Goal: Task Accomplishment & Management: Manage account settings

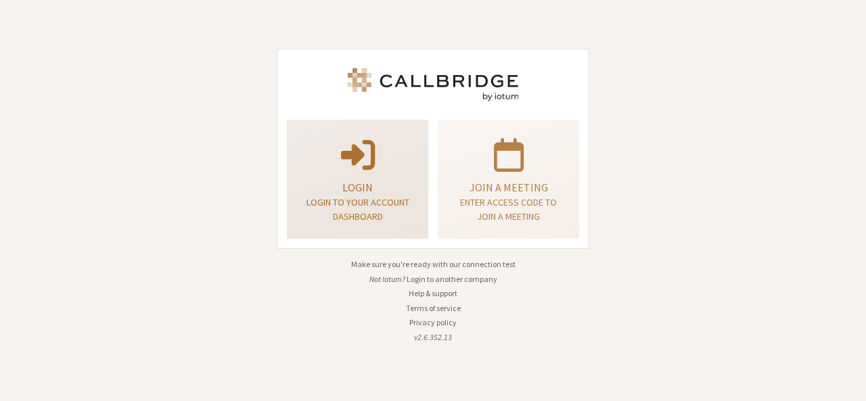
click at [375, 131] on div "Login Login to your account dashboard" at bounding box center [357, 179] width 127 height 109
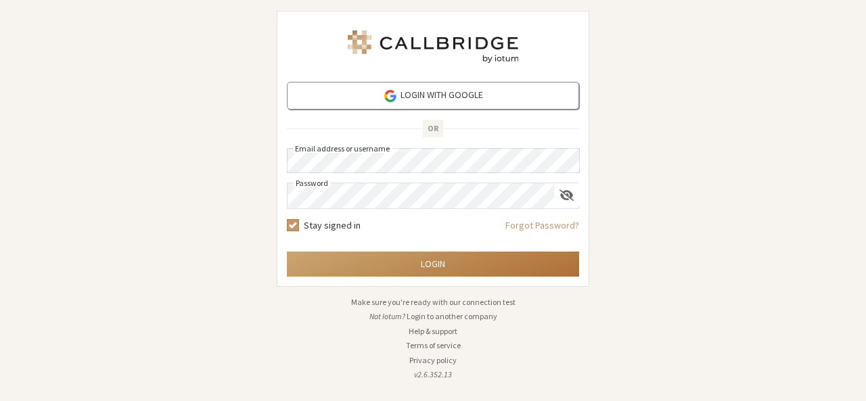
click at [431, 267] on button "Login" at bounding box center [433, 264] width 292 height 25
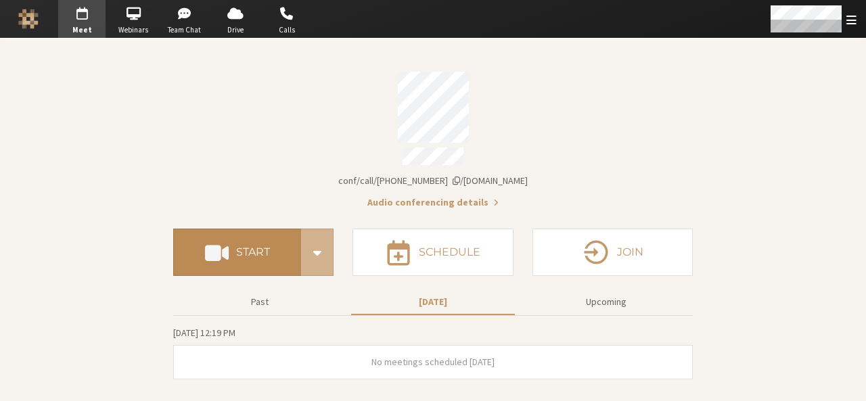
click at [249, 237] on button "Start" at bounding box center [237, 252] width 128 height 47
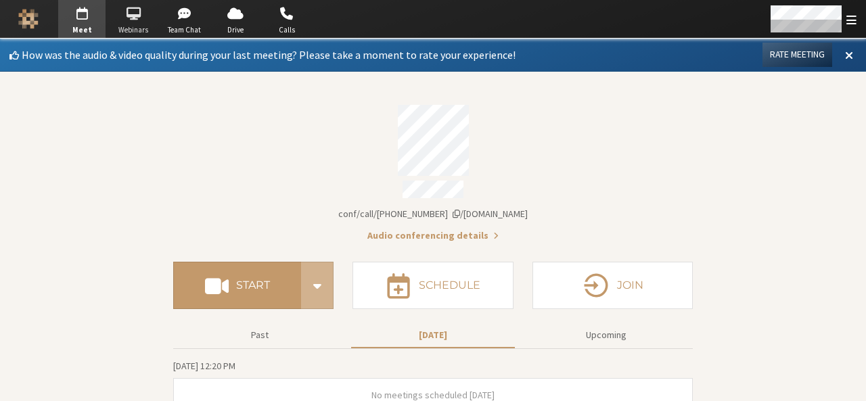
click at [143, 20] on span "button" at bounding box center [133, 14] width 47 height 22
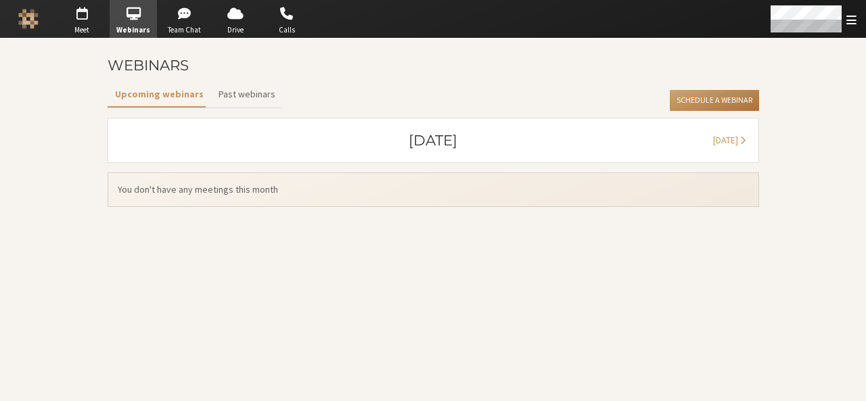
click at [717, 96] on button "Schedule a Webinar" at bounding box center [714, 101] width 89 height 22
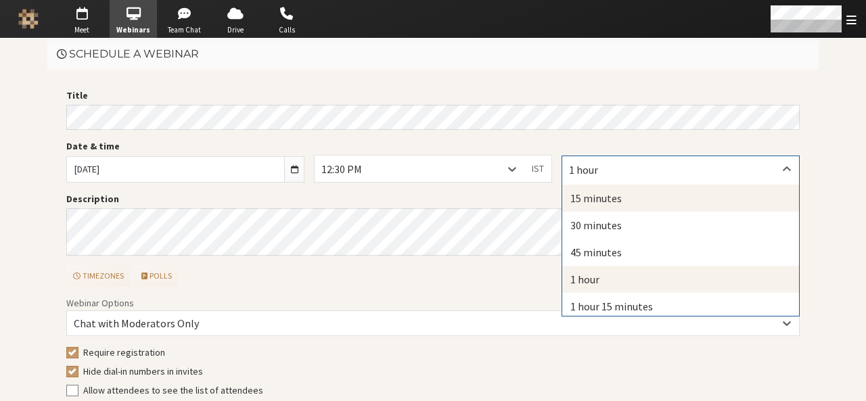
click at [604, 192] on div "15 minutes" at bounding box center [680, 198] width 237 height 27
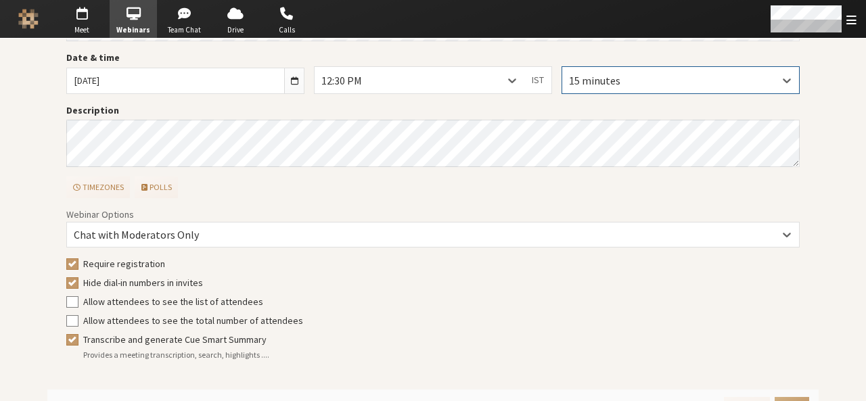
scroll to position [104, 0]
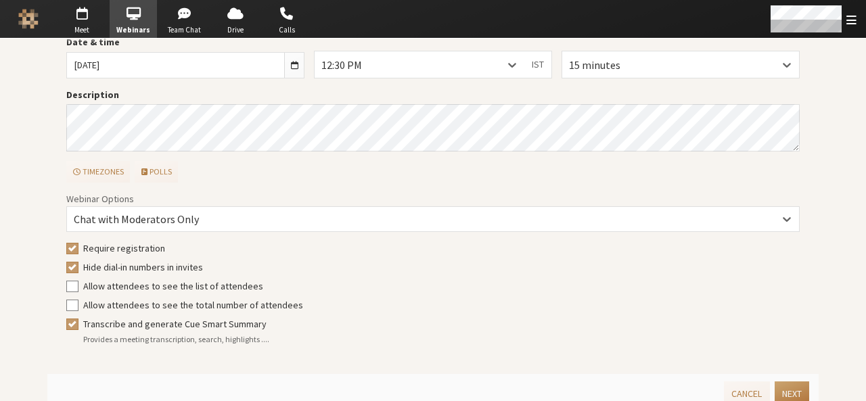
click at [782, 393] on button "Next" at bounding box center [792, 394] width 35 height 25
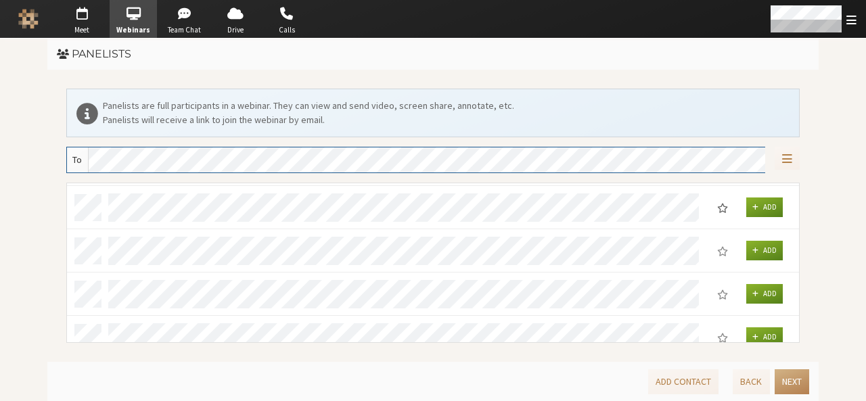
scroll to position [0, 0]
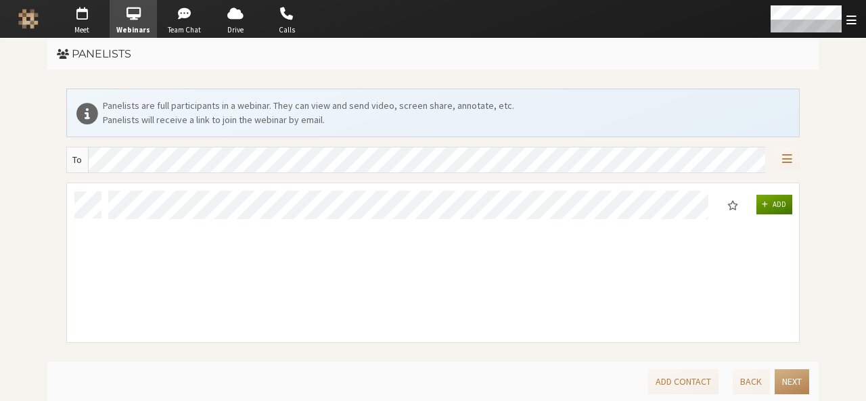
click at [770, 206] on button "Add" at bounding box center [775, 205] width 37 height 20
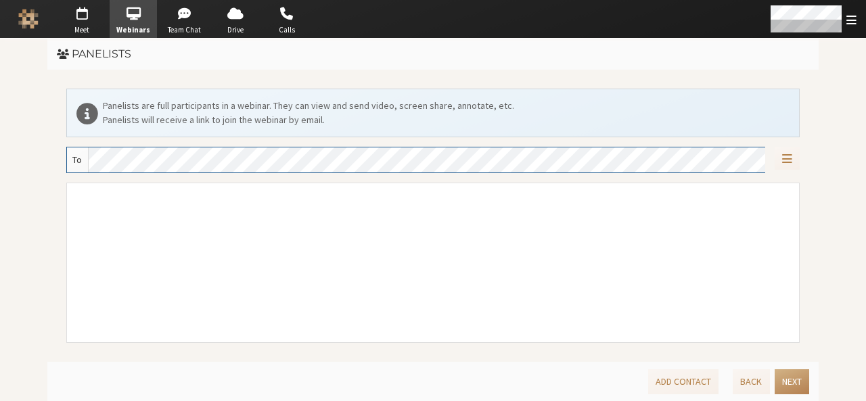
scroll to position [10, 11]
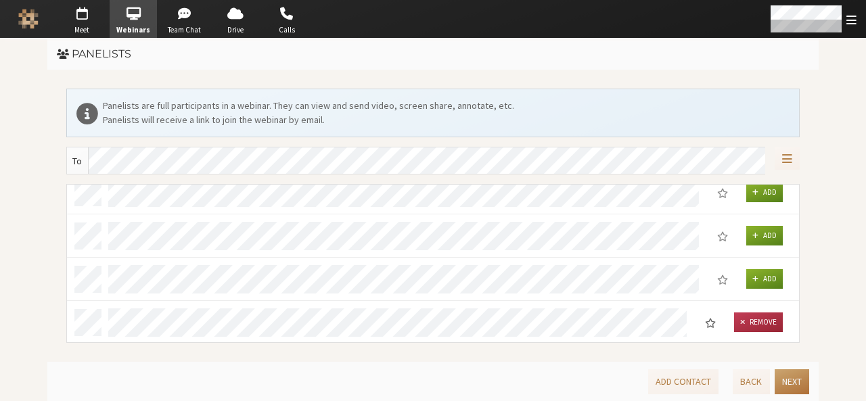
click at [786, 386] on button "Next" at bounding box center [792, 382] width 35 height 25
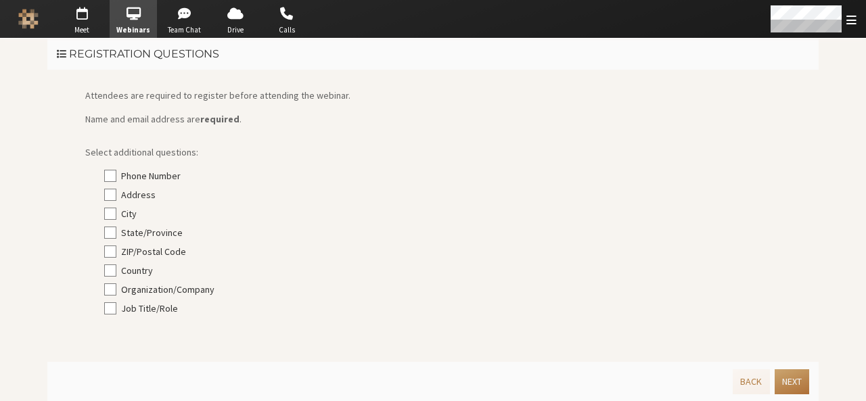
click at [786, 386] on button "Next" at bounding box center [792, 382] width 35 height 25
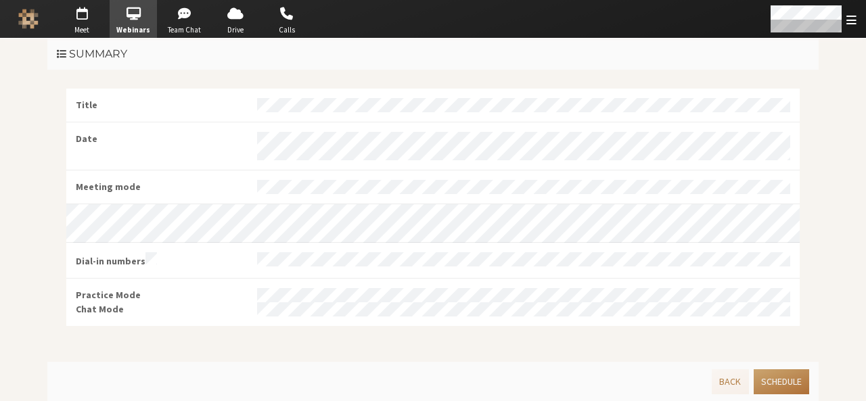
click at [786, 386] on button "Schedule" at bounding box center [782, 382] width 56 height 25
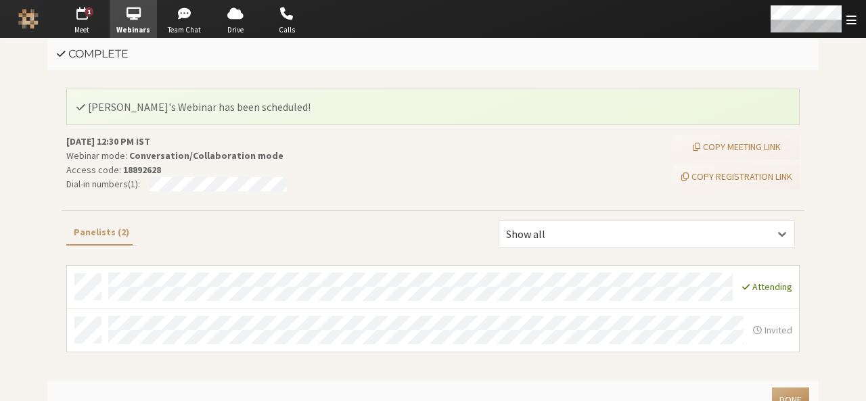
scroll to position [16, 0]
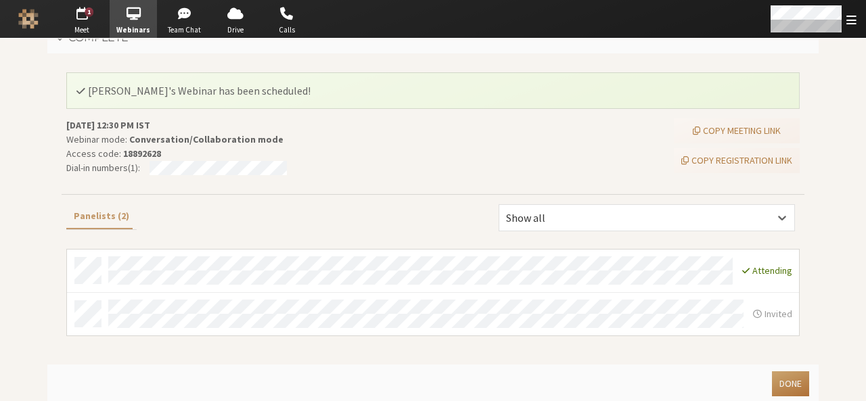
click at [786, 386] on button "Done" at bounding box center [790, 384] width 37 height 25
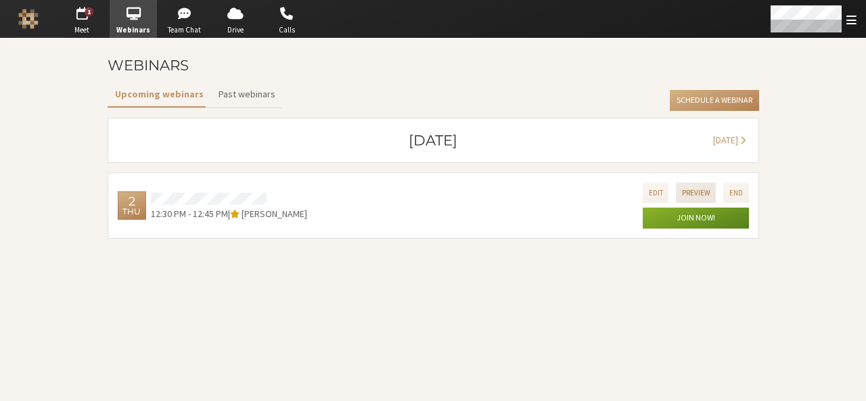
click at [694, 190] on button "Preview" at bounding box center [696, 193] width 41 height 20
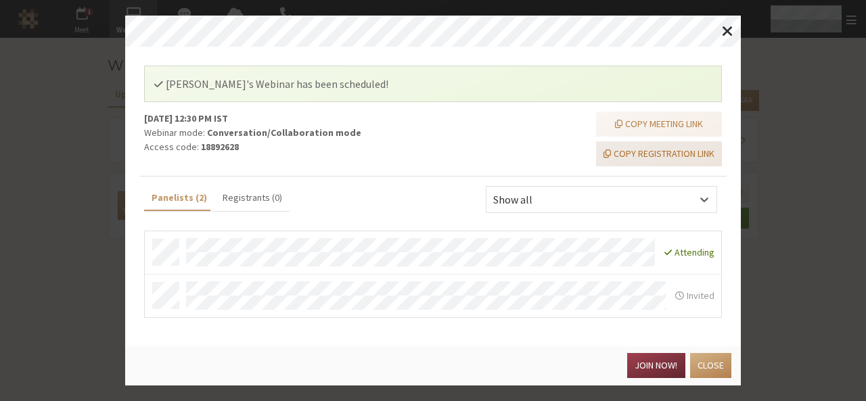
click at [649, 151] on button "Copy registration link" at bounding box center [659, 153] width 126 height 25
click at [659, 355] on button "Join now!" at bounding box center [656, 365] width 58 height 25
click at [654, 372] on button "Join now!" at bounding box center [656, 365] width 58 height 25
click at [699, 363] on button "Close" at bounding box center [710, 365] width 41 height 25
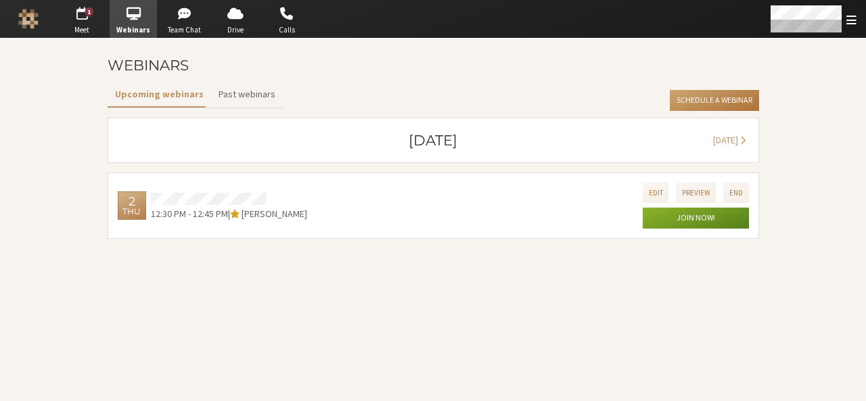
click at [694, 102] on button "Schedule a Webinar" at bounding box center [714, 101] width 89 height 22
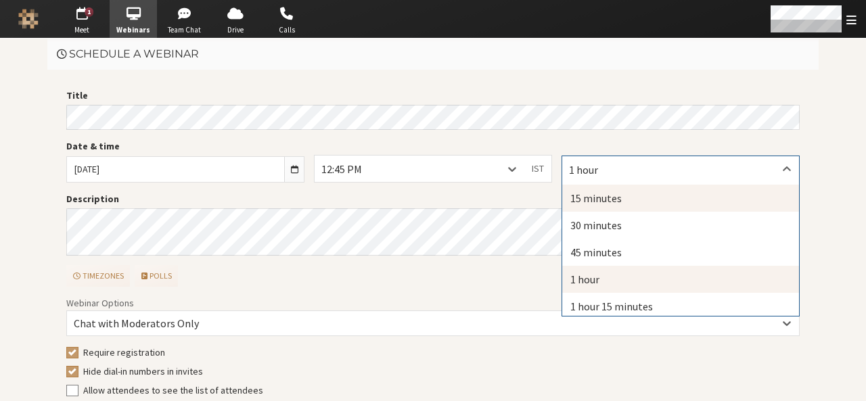
click at [587, 189] on div "15 minutes" at bounding box center [680, 198] width 237 height 27
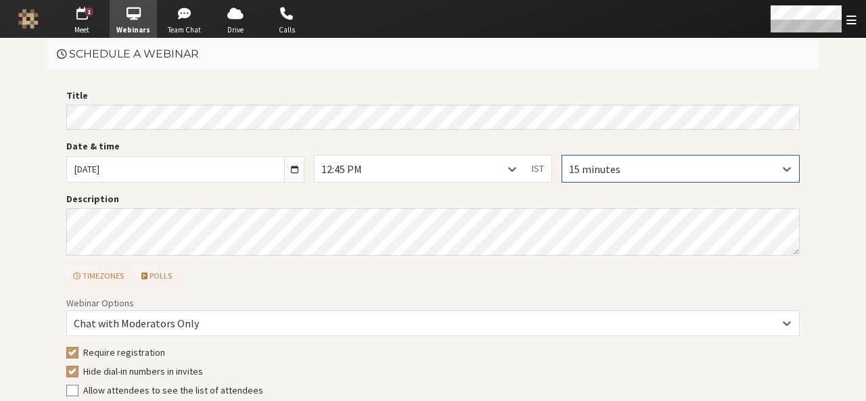
scroll to position [115, 0]
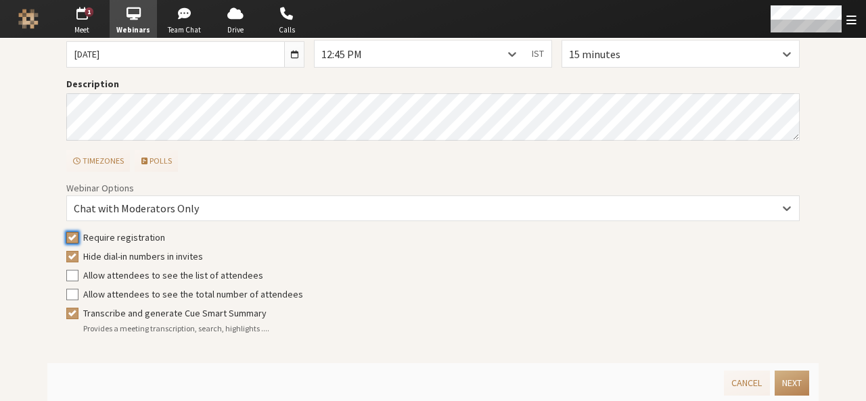
click at [66, 234] on input "Require registration" at bounding box center [72, 238] width 12 height 14
checkbox input "false"
click at [66, 312] on input "Transcribe and generate Cue Smart Summary" at bounding box center [72, 314] width 12 height 14
checkbox input "false"
click at [782, 382] on button "Next" at bounding box center [792, 383] width 35 height 25
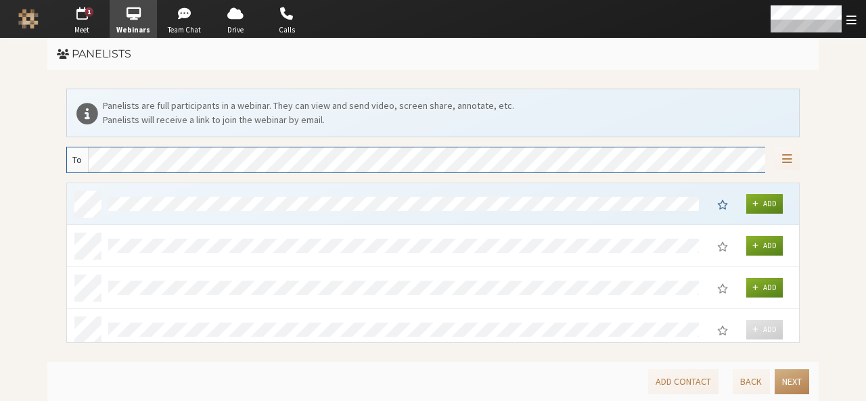
scroll to position [151, 723]
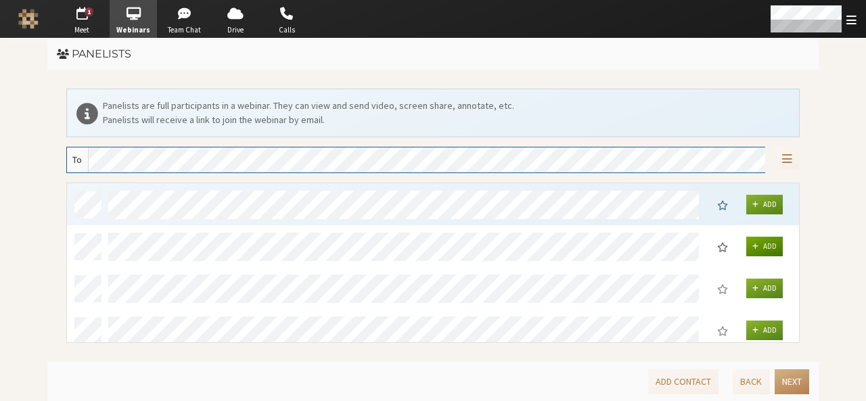
click at [763, 247] on span "Add" at bounding box center [770, 246] width 14 height 9
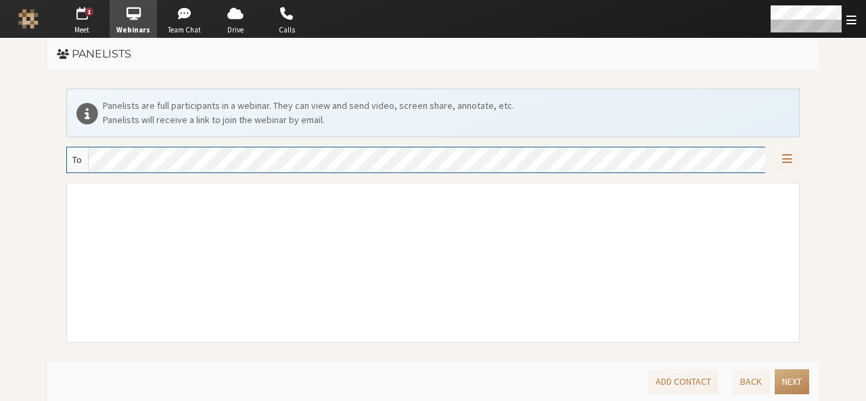
scroll to position [10, 11]
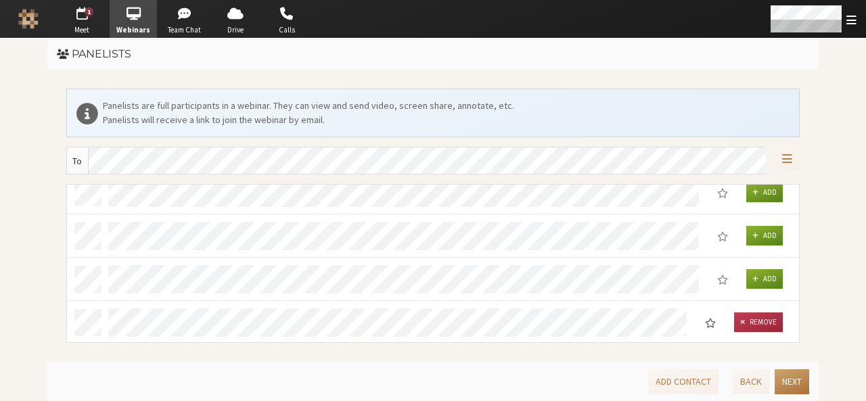
click at [795, 386] on button "Next" at bounding box center [792, 382] width 35 height 25
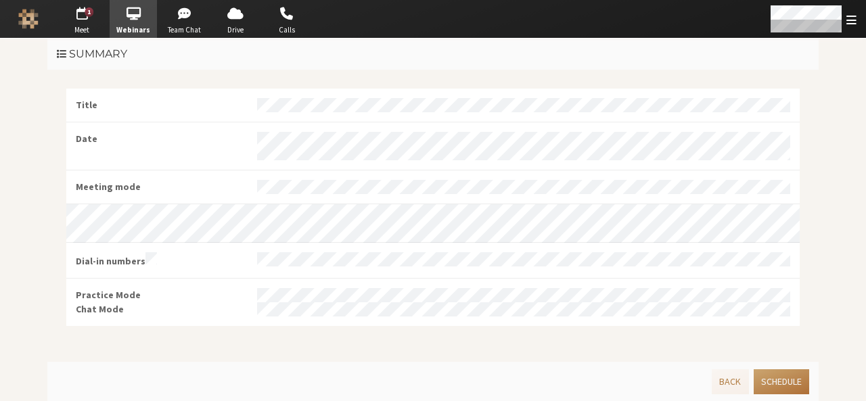
click at [795, 386] on button "Schedule" at bounding box center [782, 382] width 56 height 25
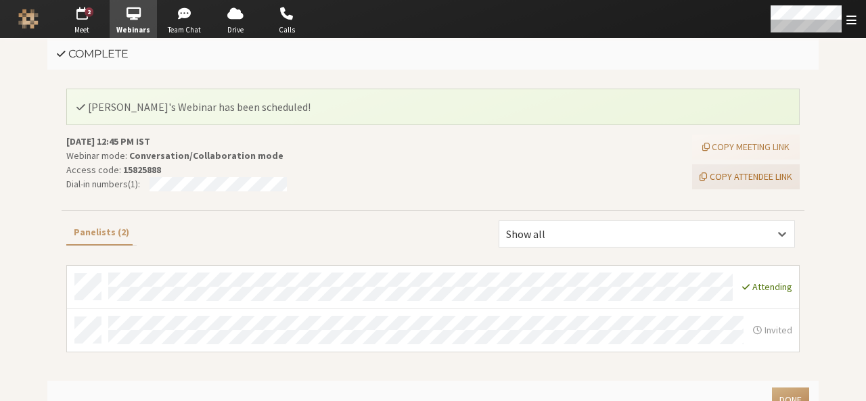
click at [755, 171] on button "Copy attendee link" at bounding box center [746, 176] width 108 height 25
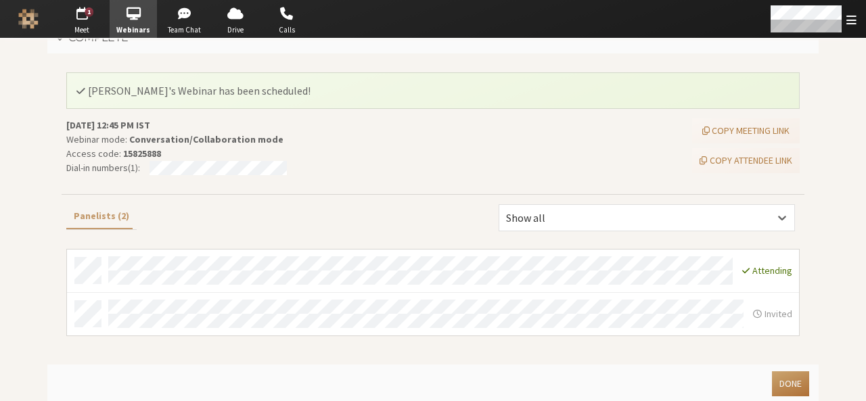
click at [788, 375] on button "Done" at bounding box center [790, 384] width 37 height 25
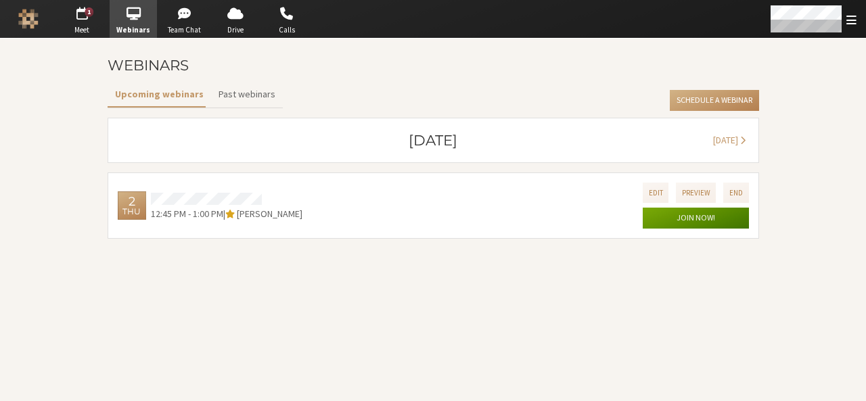
click at [666, 221] on button "Join now!" at bounding box center [696, 219] width 106 height 22
click at [694, 192] on button "Preview" at bounding box center [696, 193] width 41 height 20
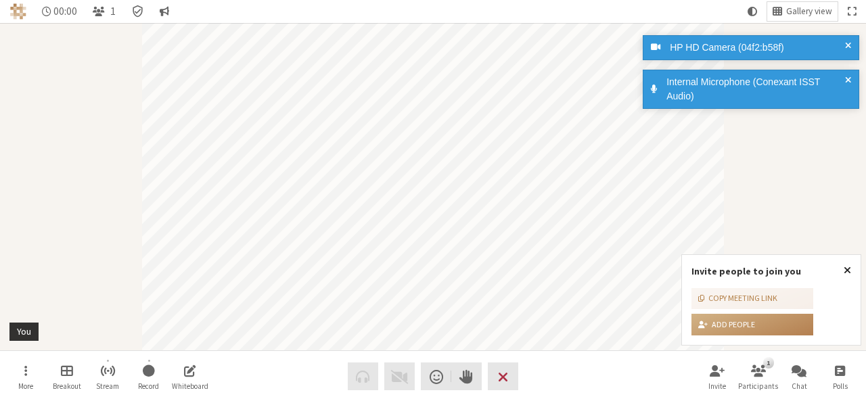
click at [846, 267] on span "Close popover" at bounding box center [847, 270] width 7 height 11
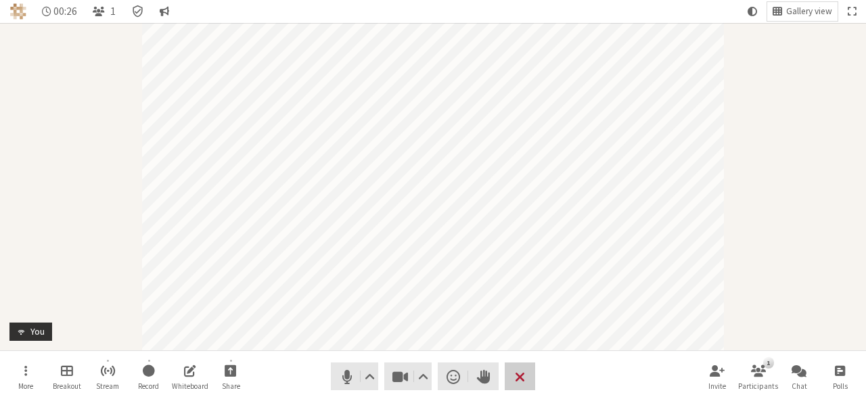
click at [528, 368] on button "Leave" at bounding box center [520, 377] width 30 height 28
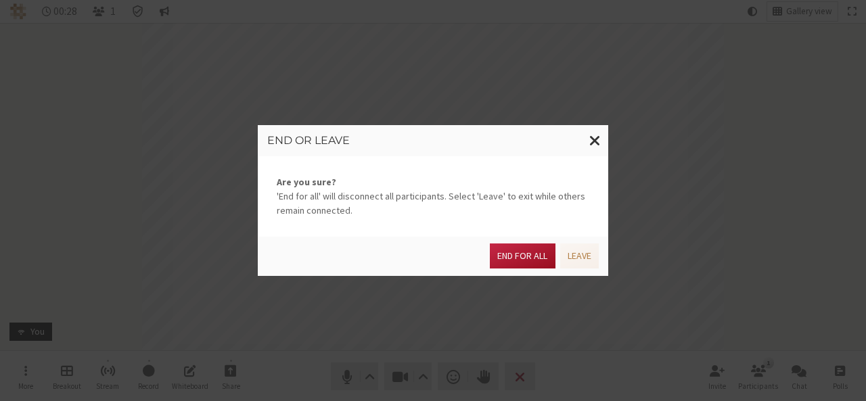
click at [515, 264] on button "End for all" at bounding box center [522, 256] width 65 height 25
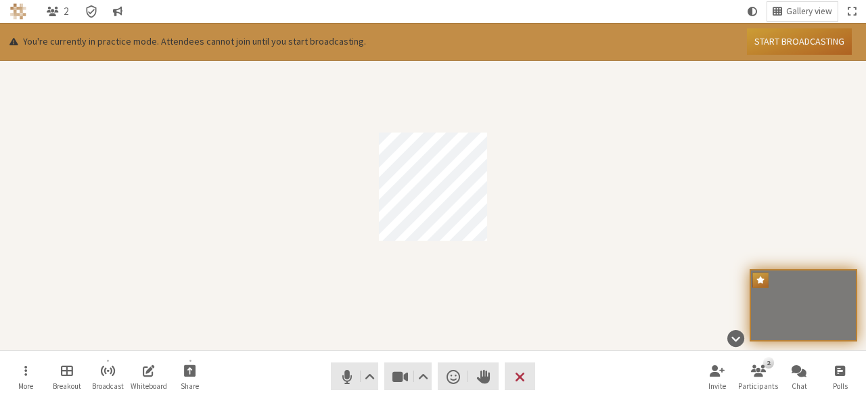
click at [789, 49] on button "Start broadcasting" at bounding box center [799, 41] width 105 height 26
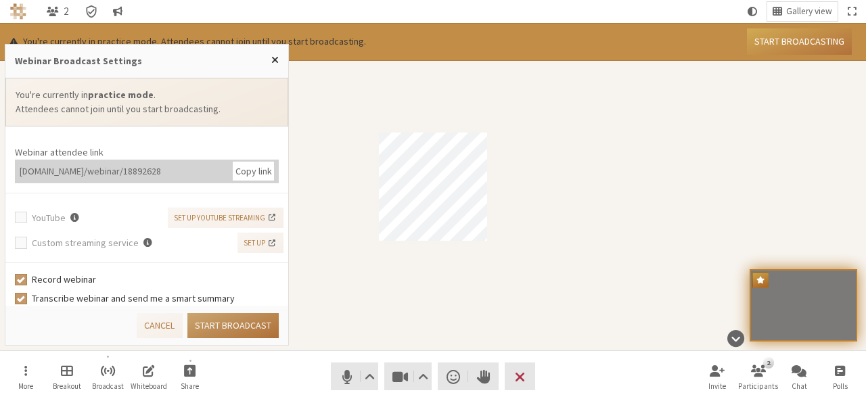
click at [232, 326] on button "Start broadcast" at bounding box center [232, 325] width 91 height 25
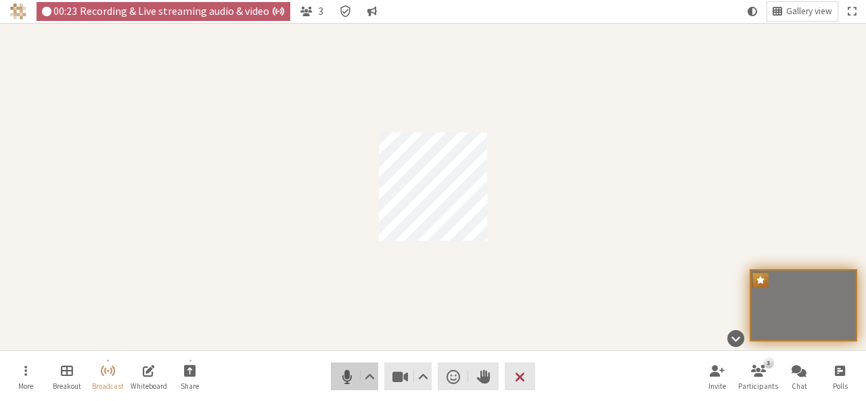
click at [339, 382] on span "Mute (Alt+A)" at bounding box center [347, 377] width 19 height 19
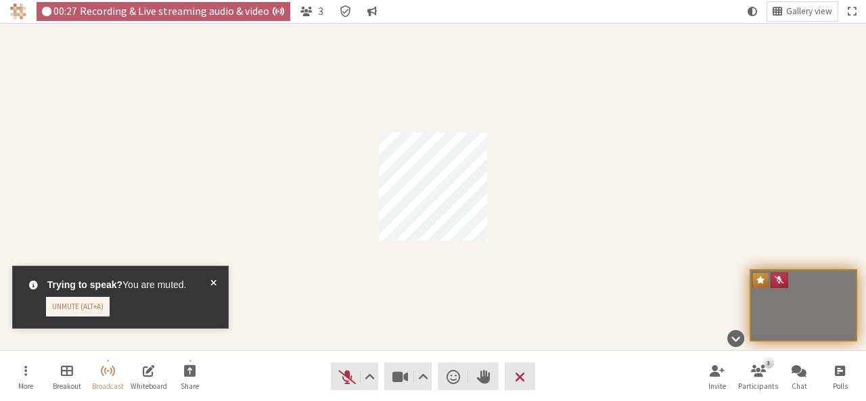
click at [211, 283] on span at bounding box center [213, 297] width 6 height 39
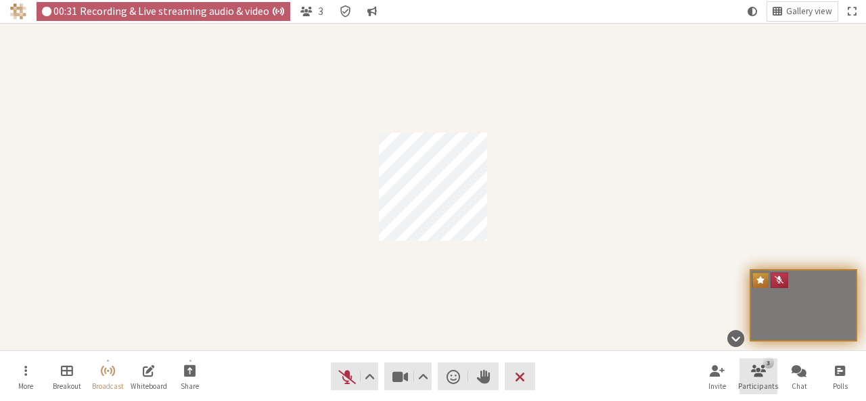
click at [751, 378] on span "Open participant list" at bounding box center [758, 371] width 15 height 16
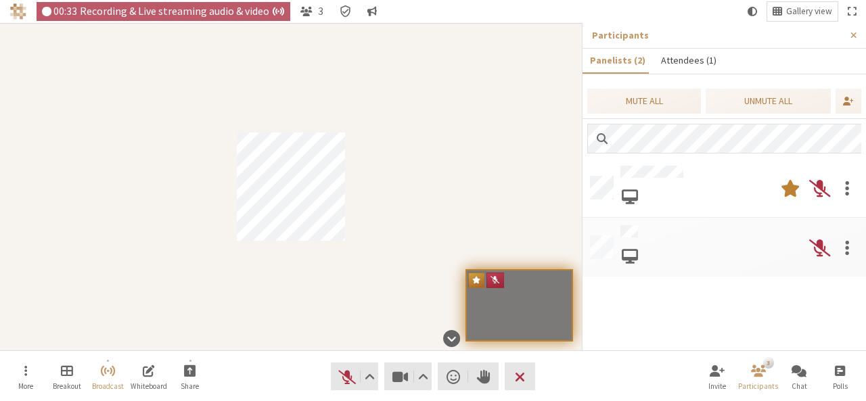
click at [686, 62] on button "Attendees (1)" at bounding box center [688, 61] width 70 height 24
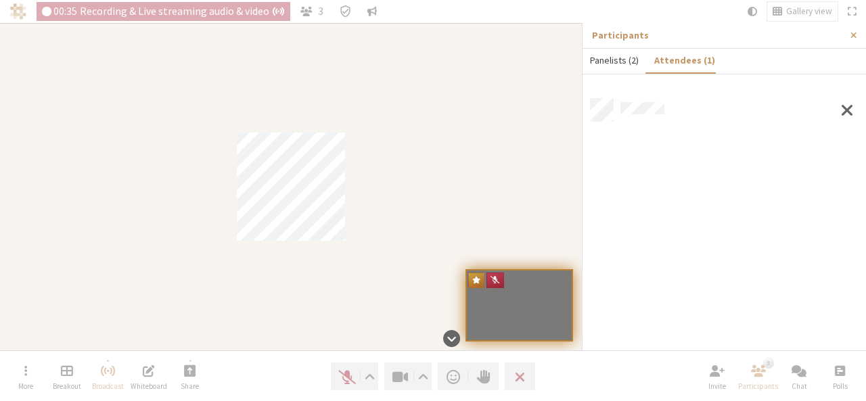
click at [611, 66] on button "Panelists (2)" at bounding box center [615, 61] width 64 height 24
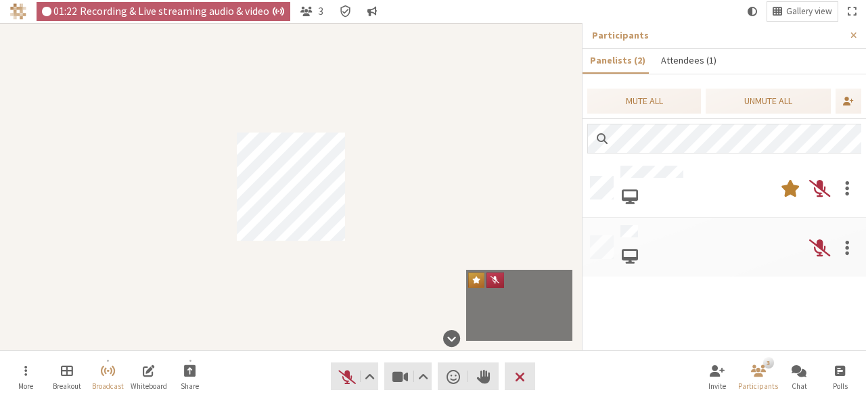
click at [689, 67] on button "Attendees (1)" at bounding box center [688, 61] width 70 height 24
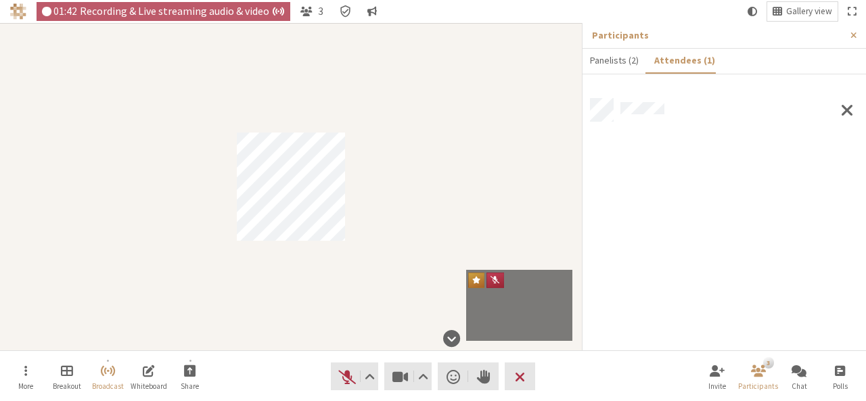
click at [525, 397] on nav "More Breakout Broadcast Whiteboard Share Audio Video Send a reaction Raise hand…" at bounding box center [433, 376] width 853 height 51
click at [682, 68] on button "Attendees (1)" at bounding box center [684, 61] width 76 height 24
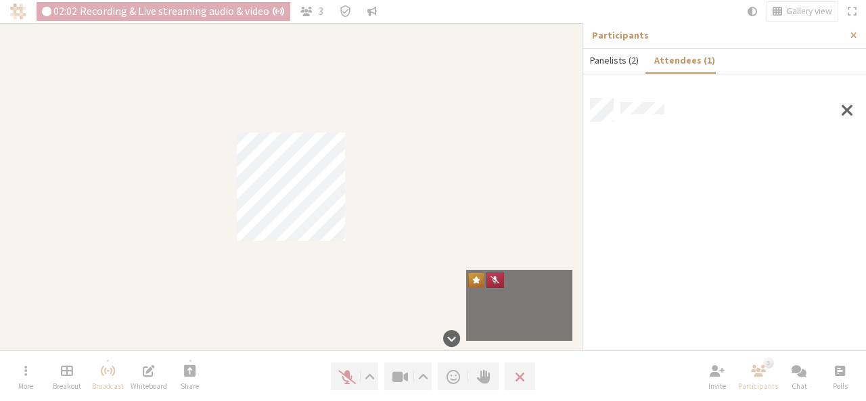
click at [615, 63] on button "Panelists (2)" at bounding box center [615, 61] width 64 height 24
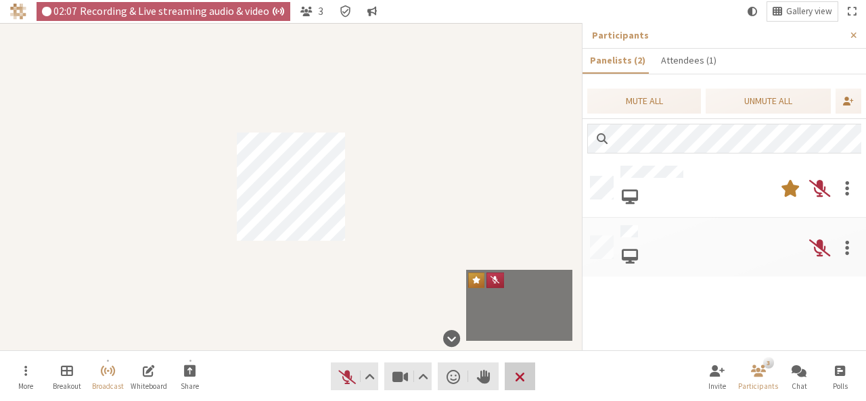
click at [521, 380] on span "End or leave meeting" at bounding box center [520, 377] width 10 height 19
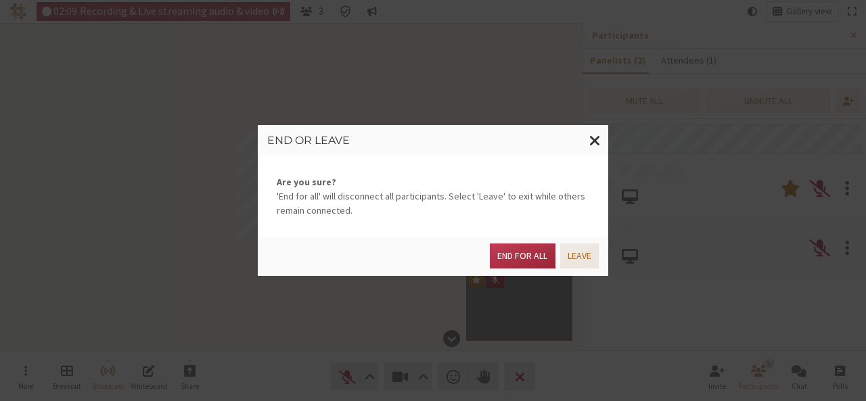
click at [575, 258] on button "Leave" at bounding box center [579, 256] width 39 height 25
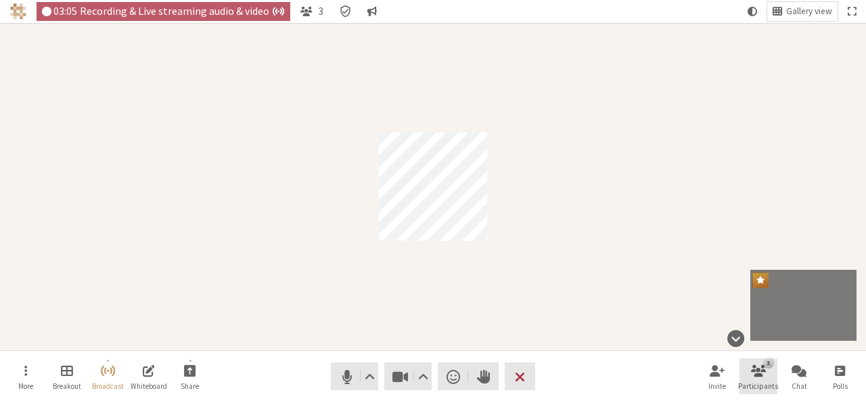
click at [761, 363] on span "Open participant list" at bounding box center [758, 371] width 15 height 16
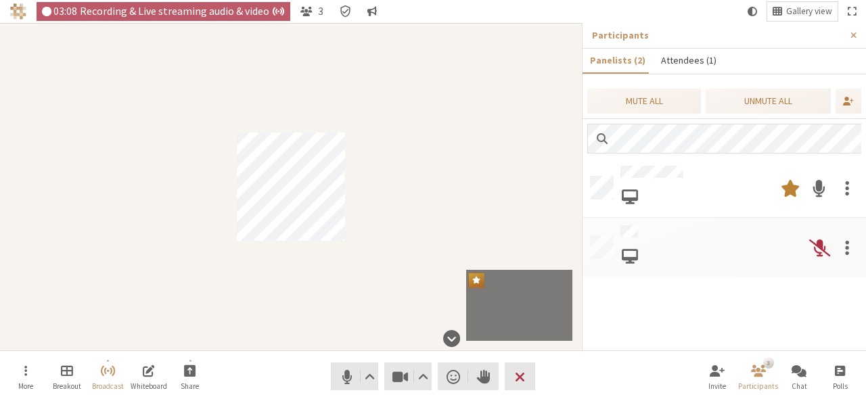
click at [675, 63] on button "Attendees (1)" at bounding box center [688, 61] width 70 height 24
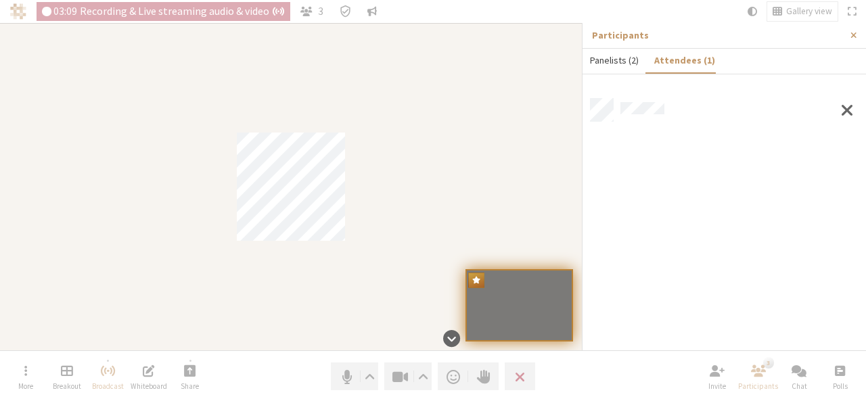
click at [619, 56] on button "Panelists (2)" at bounding box center [615, 61] width 64 height 24
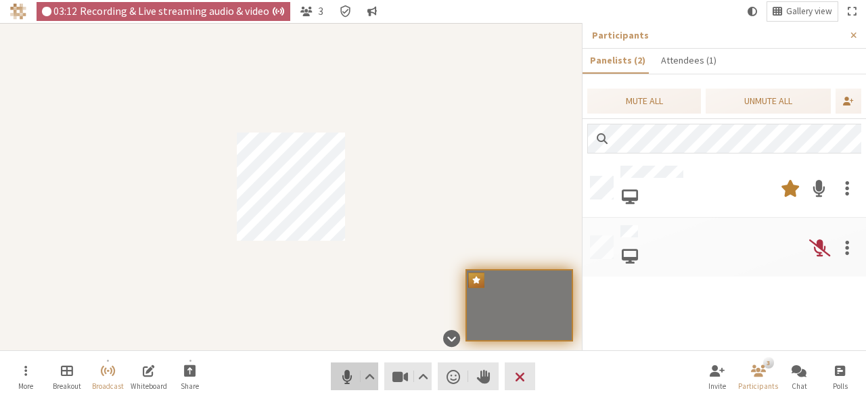
click at [355, 382] on span "Mute (Alt+A)" at bounding box center [347, 377] width 19 height 19
click at [398, 376] on span "Stop video (Alt+V)" at bounding box center [400, 377] width 19 height 19
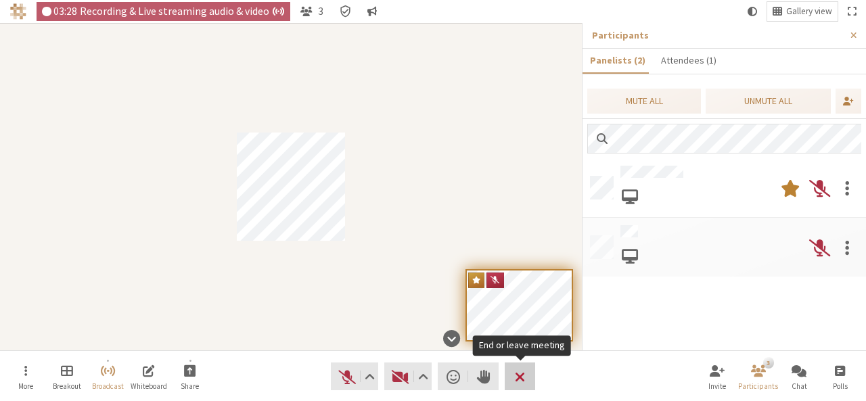
click at [518, 380] on span "End or leave meeting" at bounding box center [520, 377] width 10 height 19
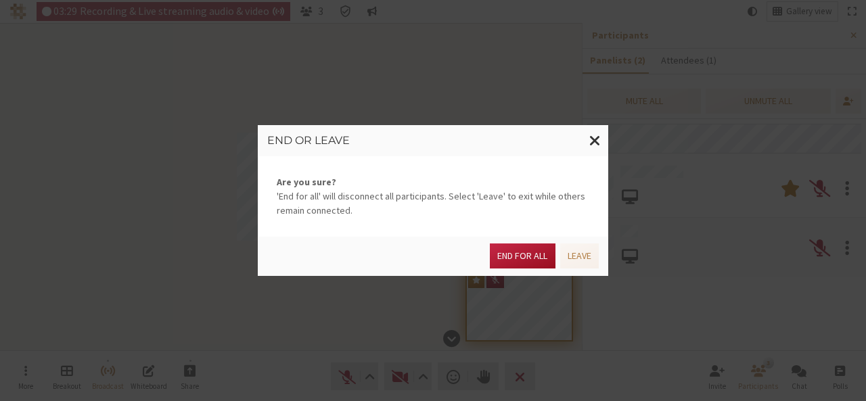
click at [525, 254] on button "End for all" at bounding box center [522, 256] width 65 height 25
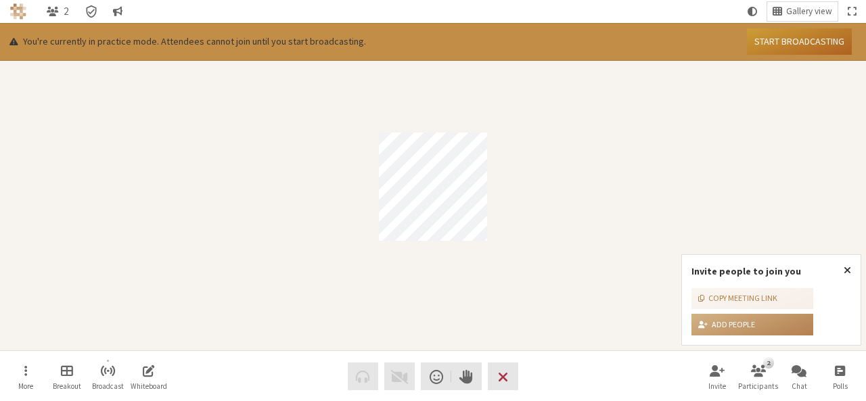
click at [805, 35] on button "Start broadcasting" at bounding box center [799, 41] width 105 height 26
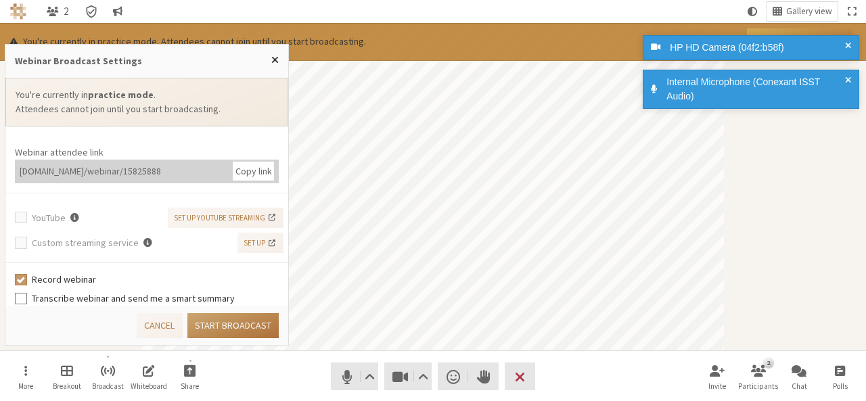
click at [217, 322] on button "Start broadcast" at bounding box center [232, 325] width 91 height 25
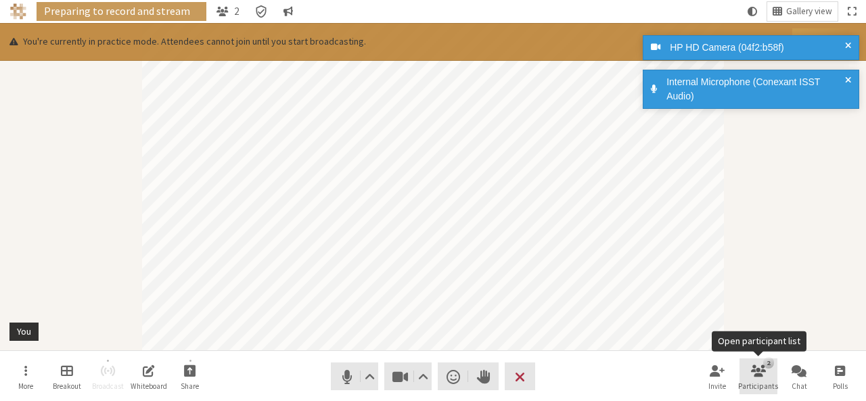
click at [751, 365] on span "Open participant list" at bounding box center [758, 371] width 15 height 16
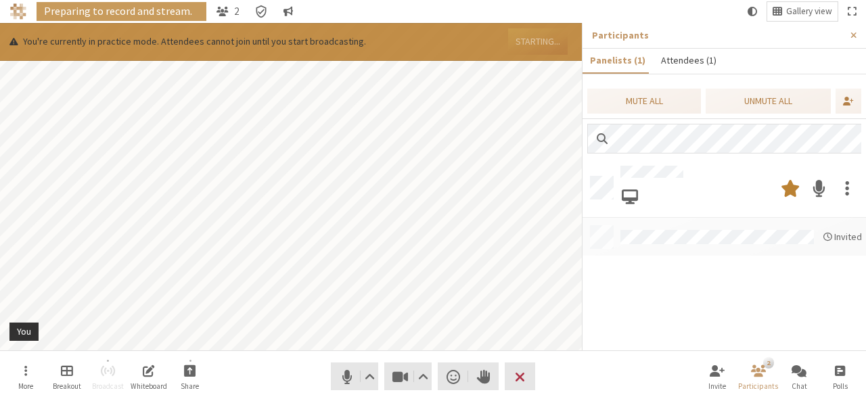
click at [678, 62] on button "Attendees (1)" at bounding box center [688, 61] width 70 height 24
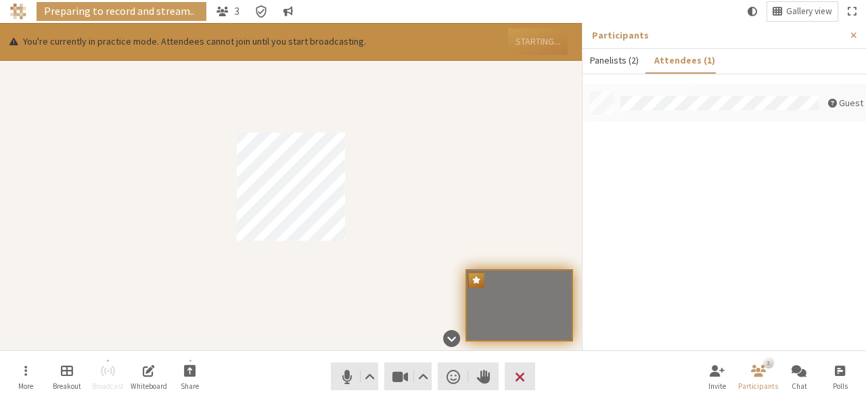
click at [629, 61] on button "Panelists (2)" at bounding box center [615, 61] width 64 height 24
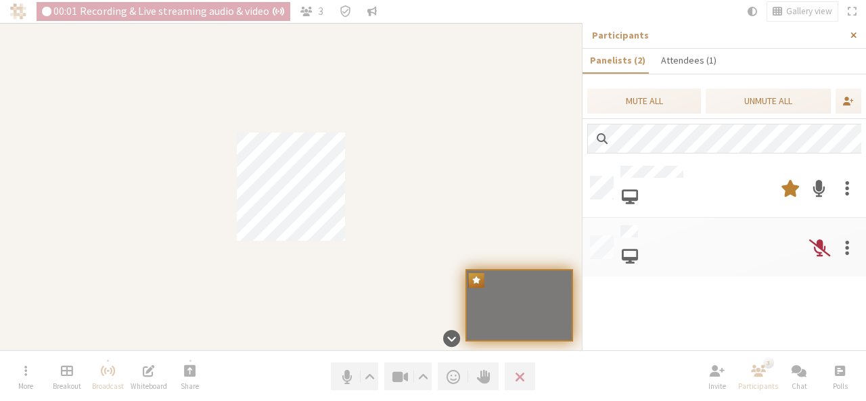
click at [859, 36] on button "Close sidebar" at bounding box center [853, 35] width 25 height 25
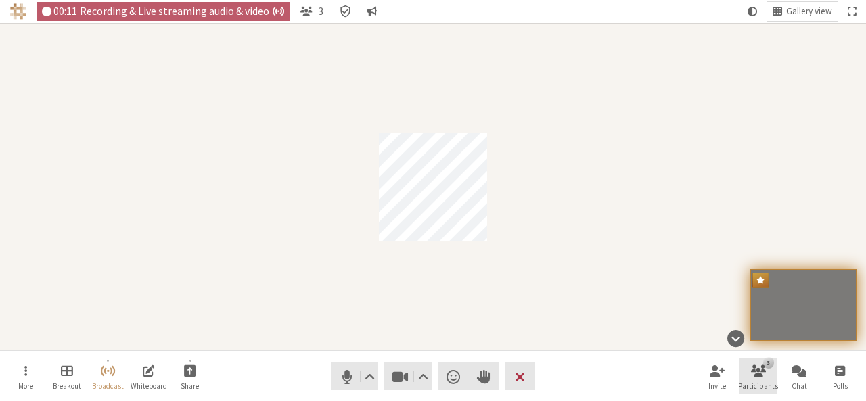
click at [758, 374] on span "Open participant list" at bounding box center [758, 371] width 15 height 16
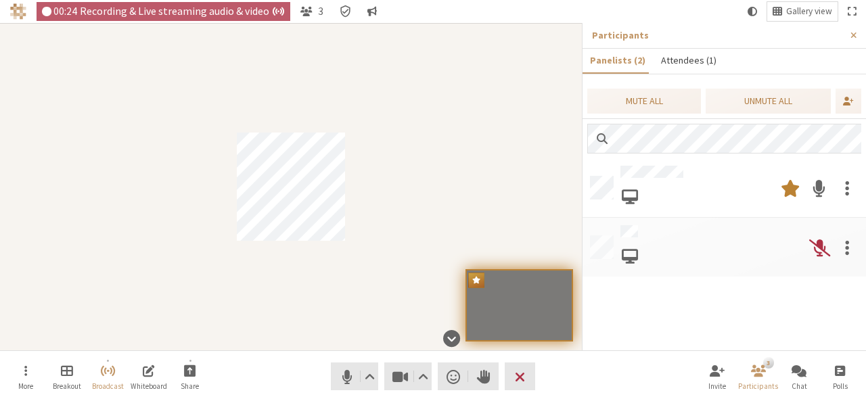
click at [684, 63] on button "Attendees (1)" at bounding box center [688, 61] width 70 height 24
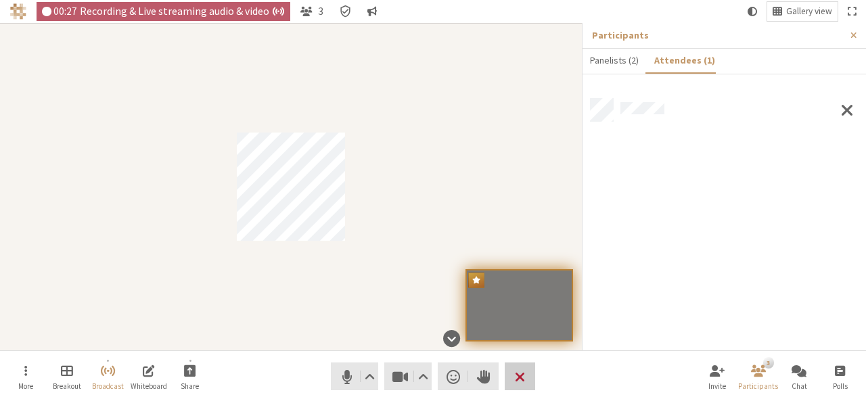
click at [529, 380] on button "Leave" at bounding box center [520, 377] width 30 height 28
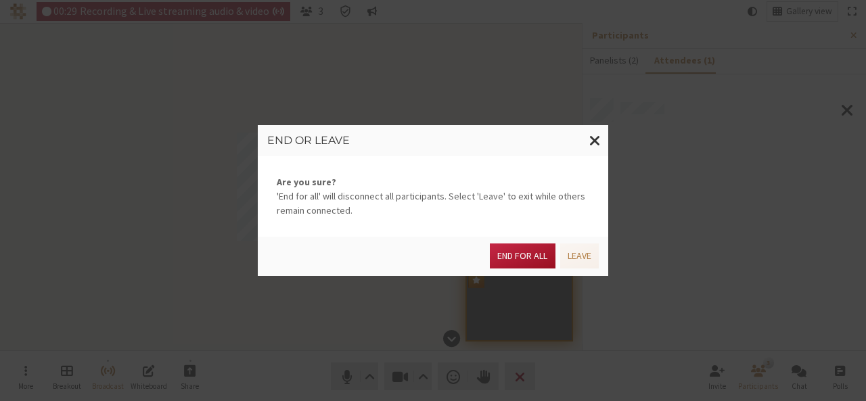
click at [530, 261] on button "End for all" at bounding box center [522, 256] width 65 height 25
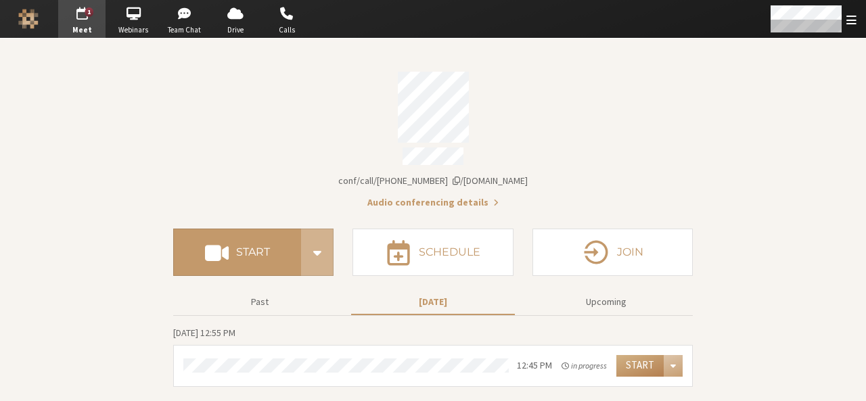
click at [76, 16] on span "button" at bounding box center [81, 14] width 47 height 22
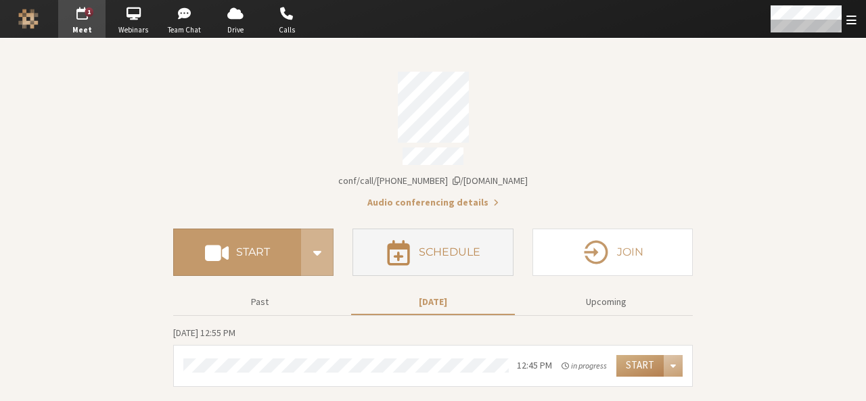
click at [488, 261] on button "Schedule" at bounding box center [433, 252] width 160 height 47
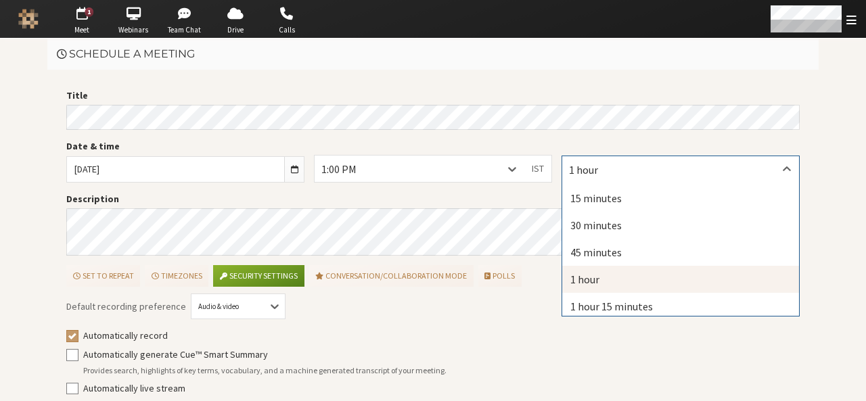
click at [601, 159] on div "1 hour" at bounding box center [680, 169] width 237 height 26
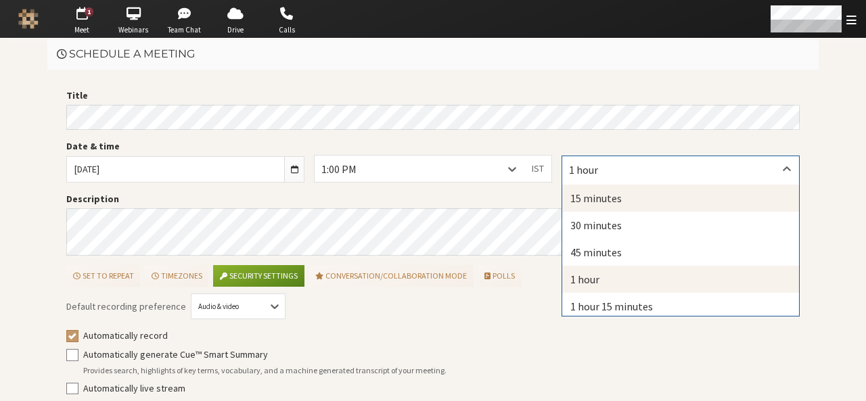
click at [594, 198] on div "15 minutes" at bounding box center [680, 198] width 237 height 27
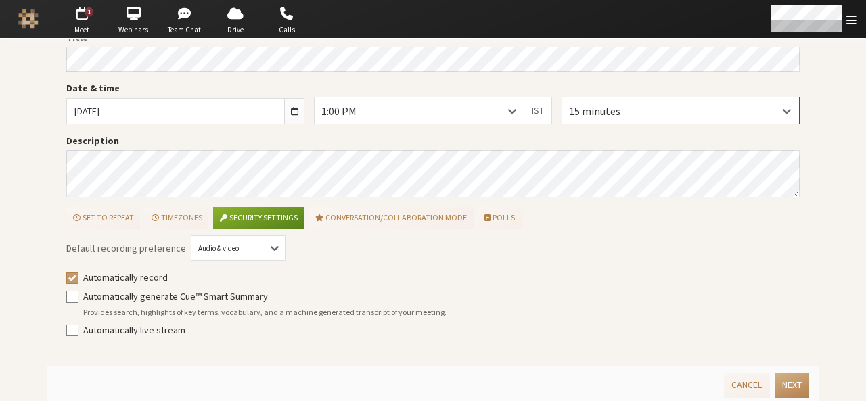
scroll to position [61, 0]
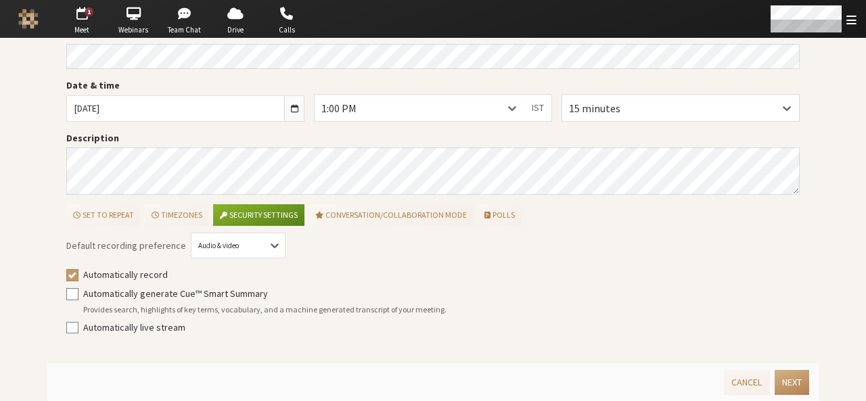
click at [106, 268] on label "Automatically record" at bounding box center [441, 275] width 717 height 14
click at [79, 268] on input "Automatically record" at bounding box center [72, 275] width 12 height 14
checkbox input "false"
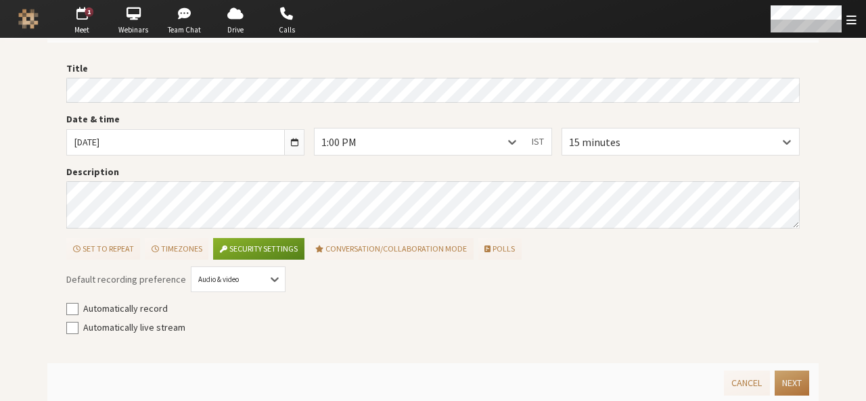
click at [784, 374] on button "Next" at bounding box center [792, 383] width 35 height 25
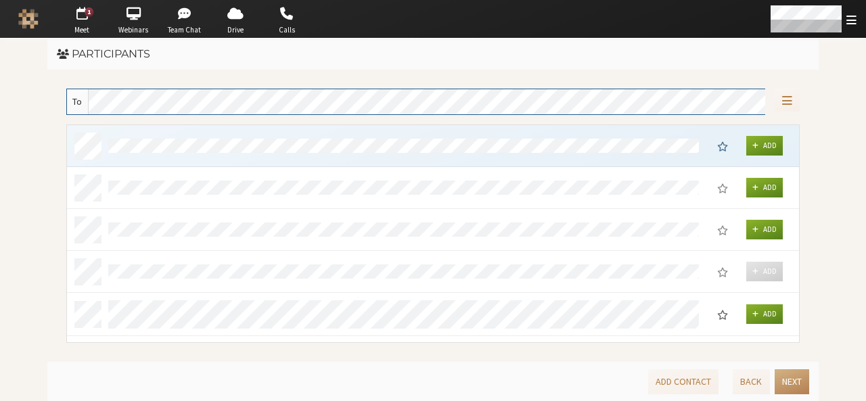
scroll to position [208, 723]
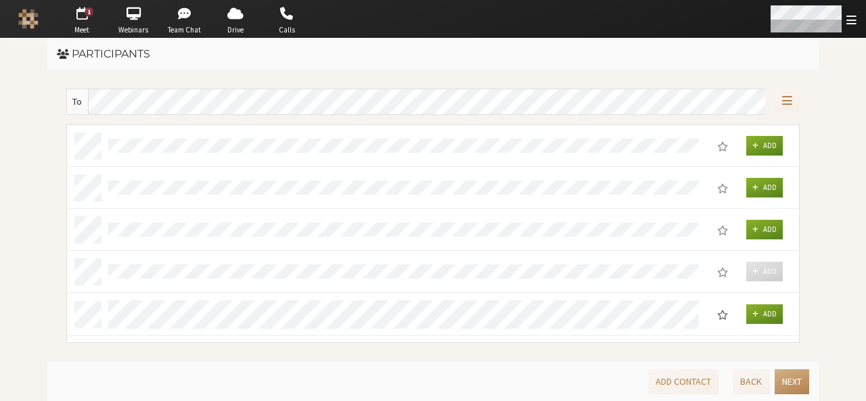
click at [864, 26] on div "Open menu" at bounding box center [812, 19] width 107 height 38
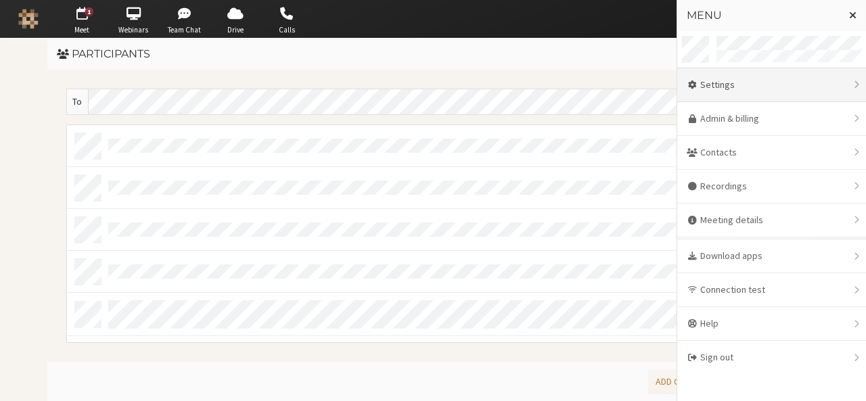
click at [776, 83] on div "Settings" at bounding box center [772, 85] width 189 height 34
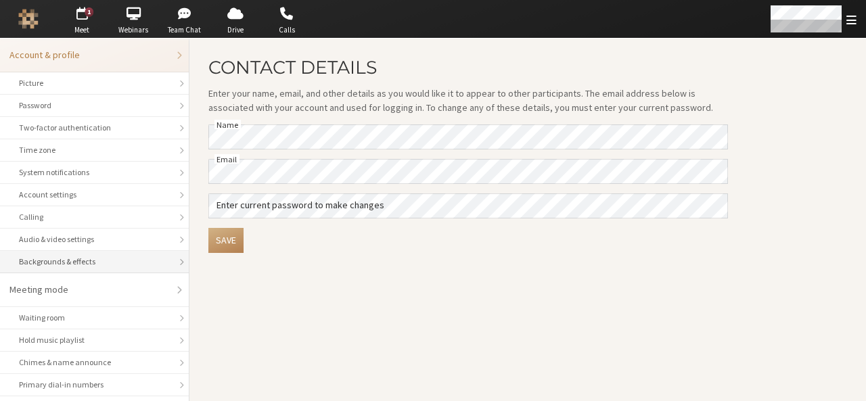
click at [78, 261] on div "Backgrounds & effects" at bounding box center [94, 262] width 151 height 12
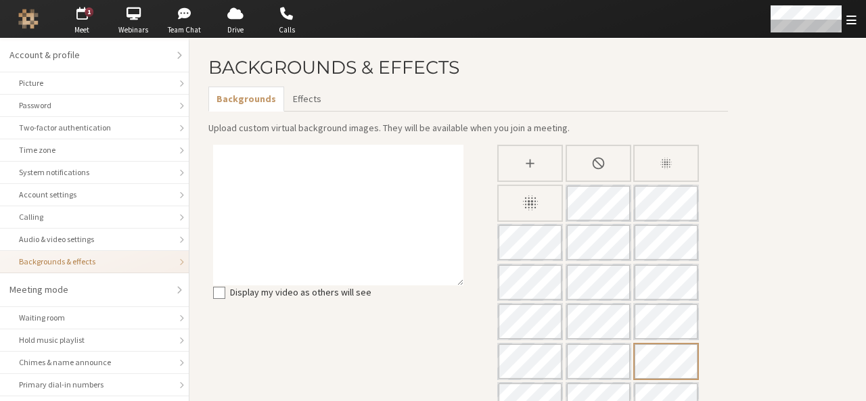
click at [534, 154] on div "Upload Background" at bounding box center [530, 163] width 63 height 35
type input "C:\fakepath\ios.png"
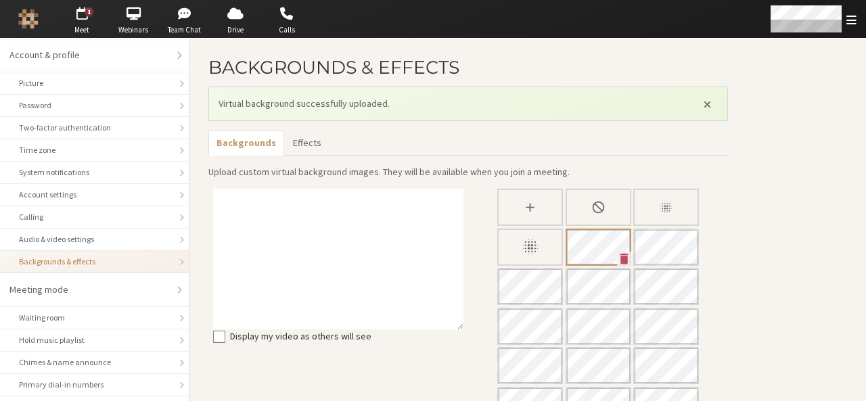
click at [623, 259] on icon "Custom Background" at bounding box center [624, 258] width 8 height 11
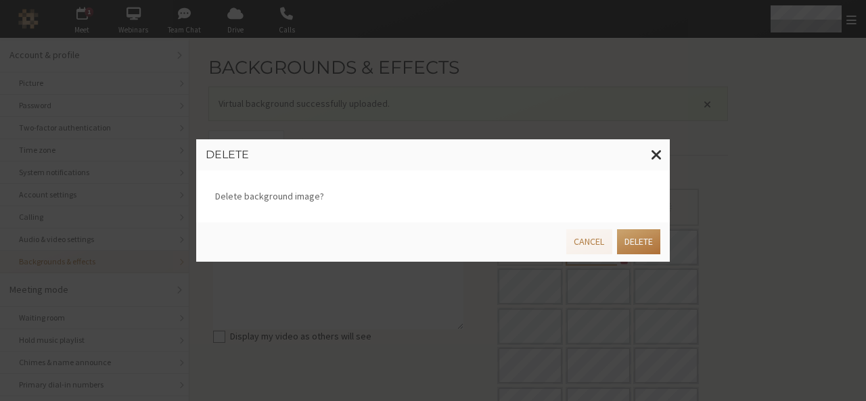
click at [628, 240] on button "Delete" at bounding box center [638, 241] width 43 height 25
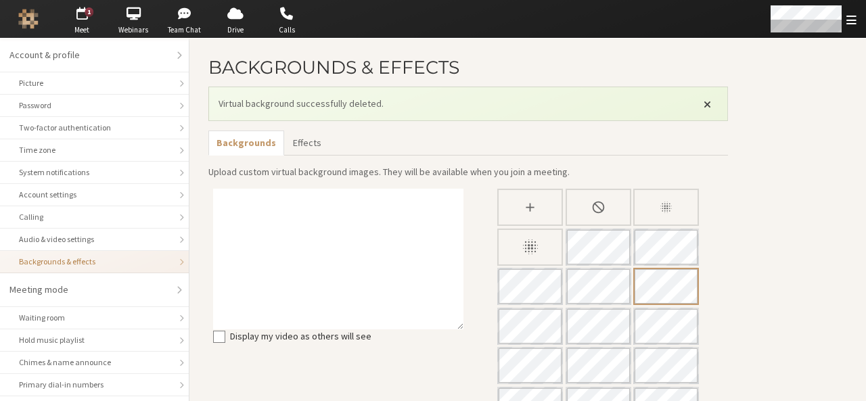
click at [708, 101] on span "Close alert" at bounding box center [707, 104] width 7 height 11
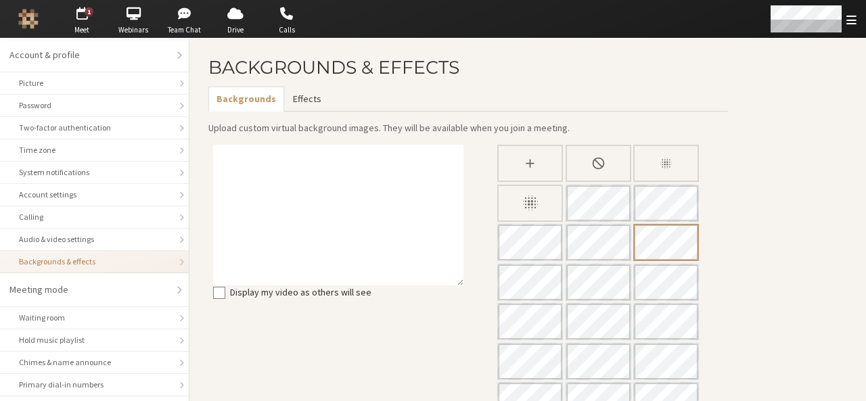
click at [300, 108] on button "Effects" at bounding box center [306, 99] width 45 height 25
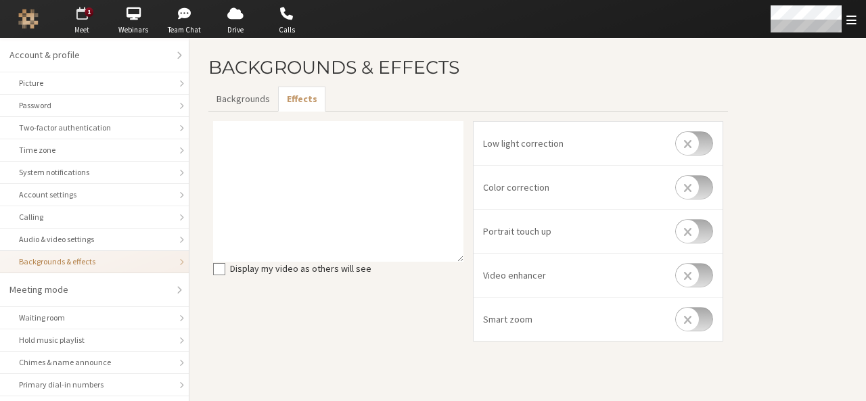
click at [80, 14] on span "button" at bounding box center [81, 14] width 47 height 22
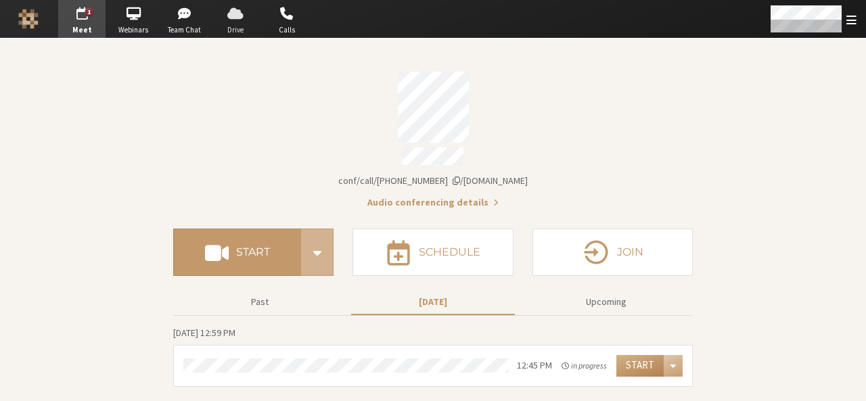
click at [245, 18] on span "button" at bounding box center [235, 14] width 47 height 22
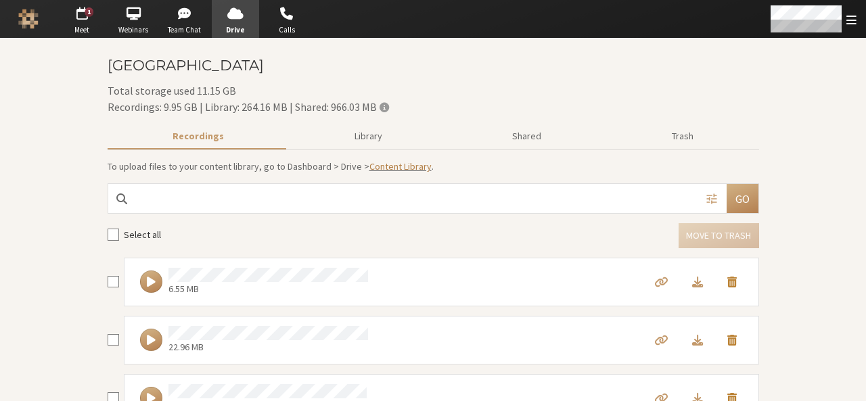
click at [398, 168] on link "Content Library" at bounding box center [401, 166] width 62 height 12
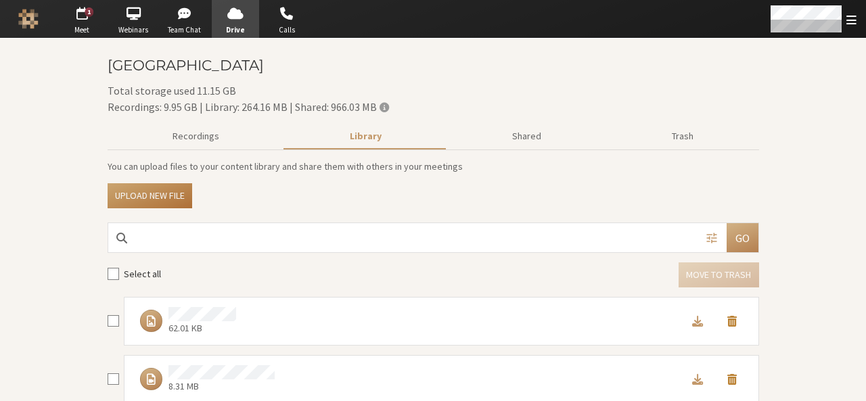
click at [154, 195] on button "Upload new file" at bounding box center [150, 195] width 85 height 25
